Goal: Check status

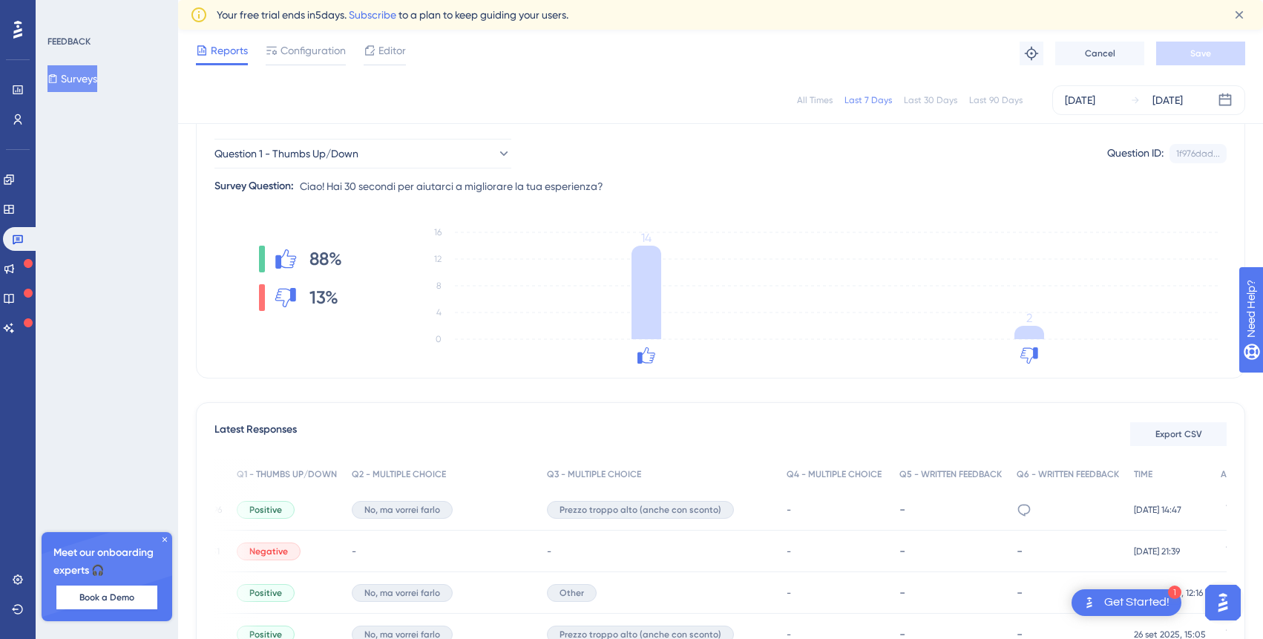
scroll to position [139, 0]
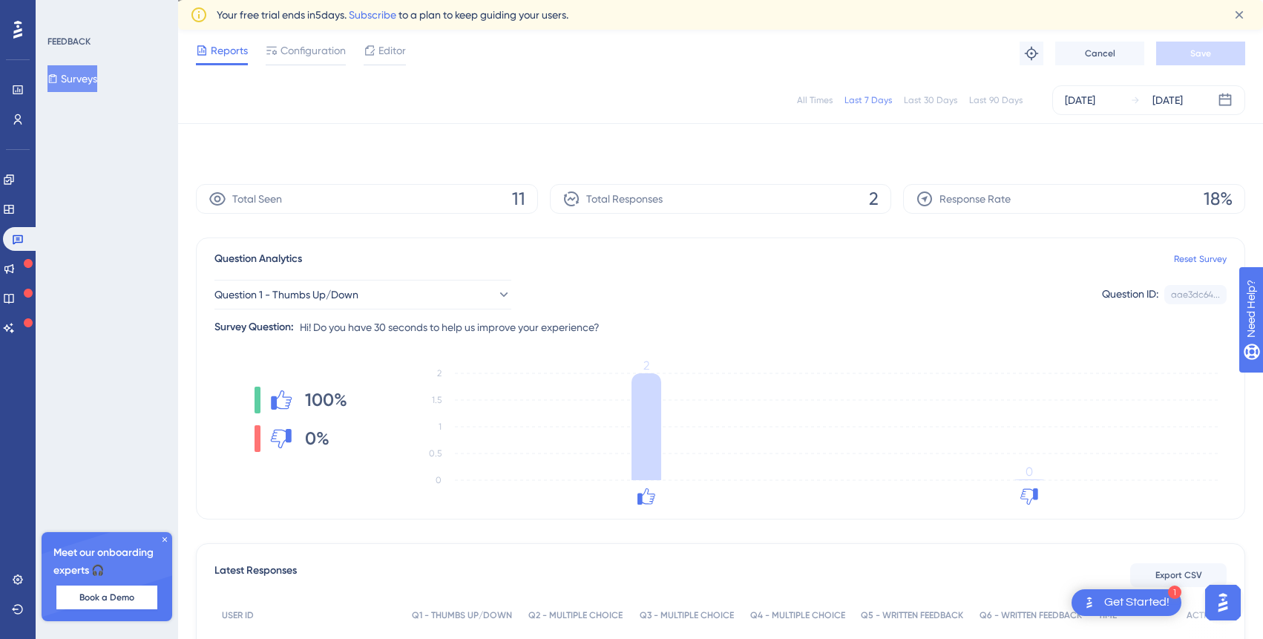
scroll to position [205, 0]
